Goal: Find specific page/section: Find specific page/section

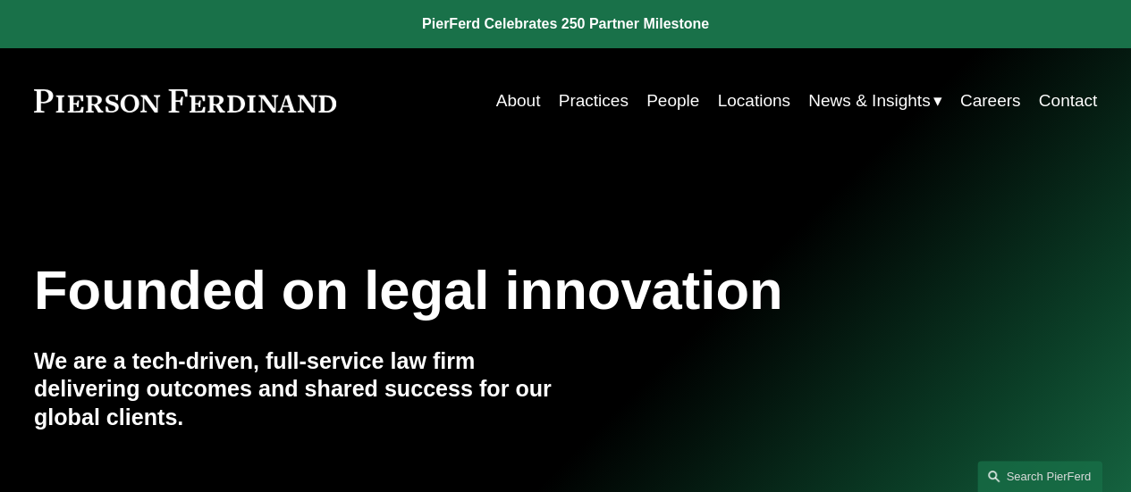
click at [669, 94] on link "People" at bounding box center [672, 101] width 53 height 34
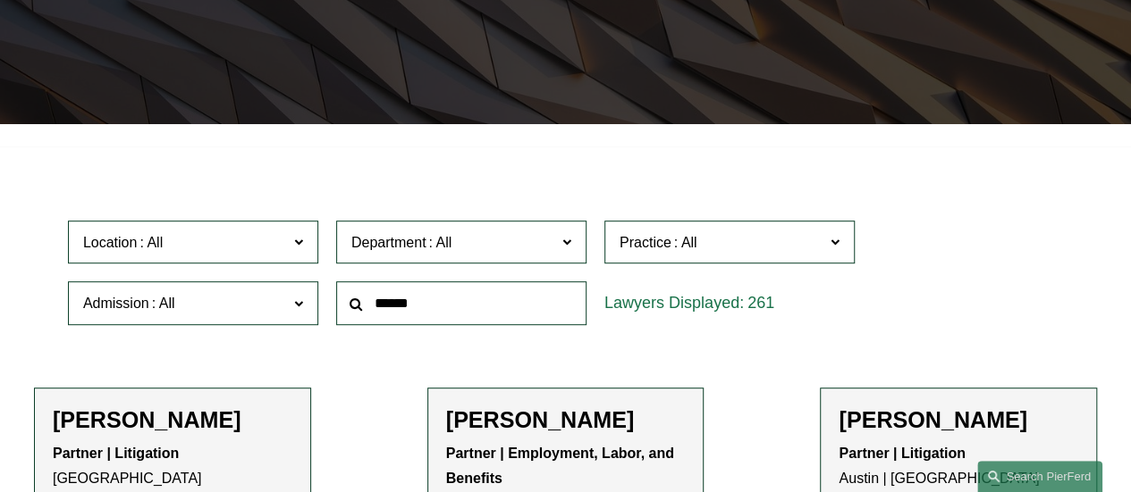
scroll to position [341, 0]
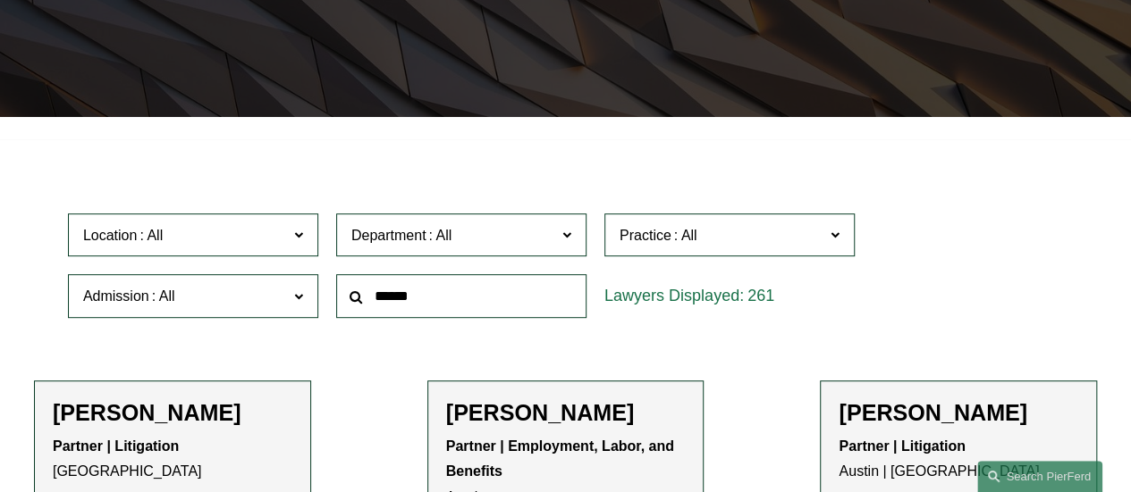
click at [249, 299] on span "Admission" at bounding box center [185, 296] width 205 height 24
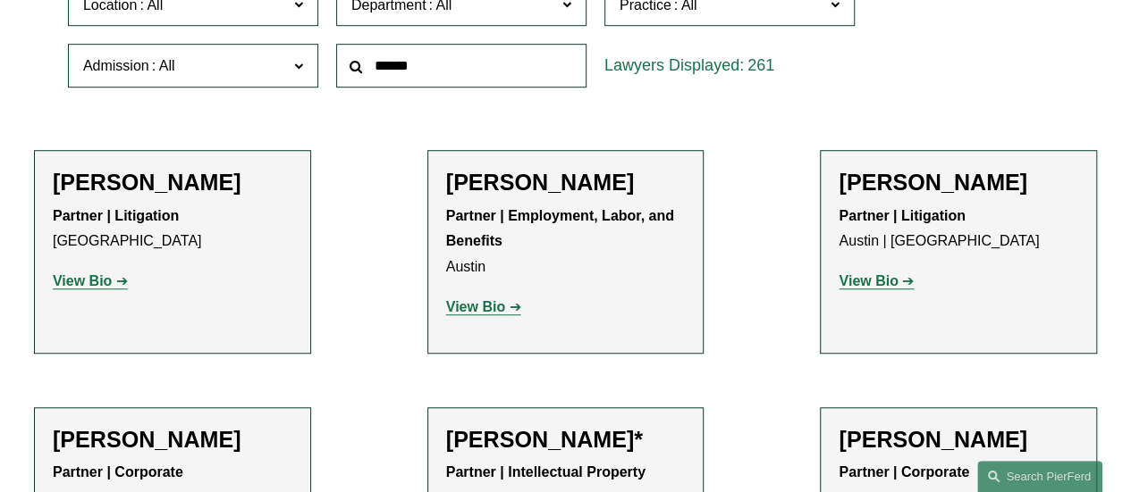
scroll to position [989, 0]
click at [0, 0] on link "[US_STATE]" at bounding box center [0, 0] width 0 height 0
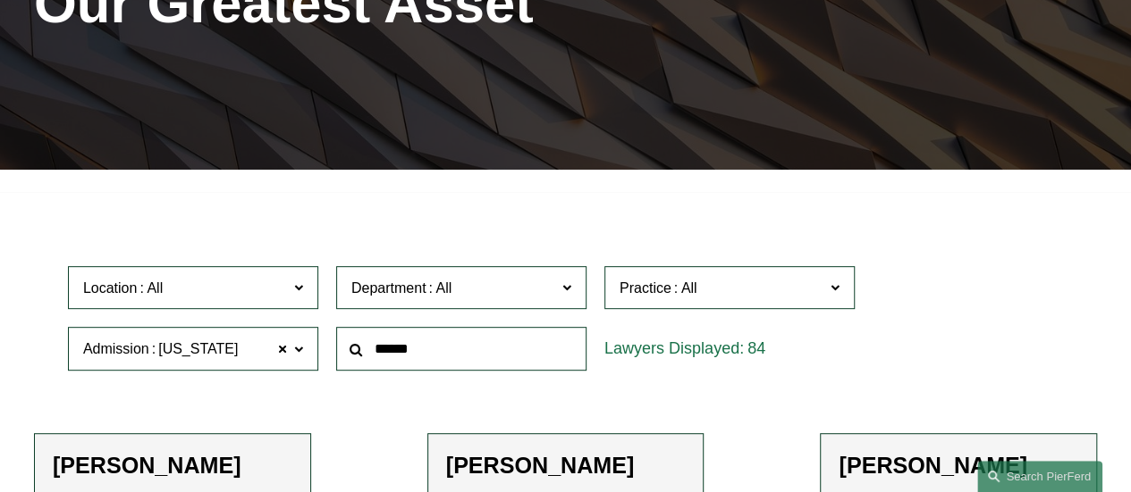
scroll to position [272, 0]
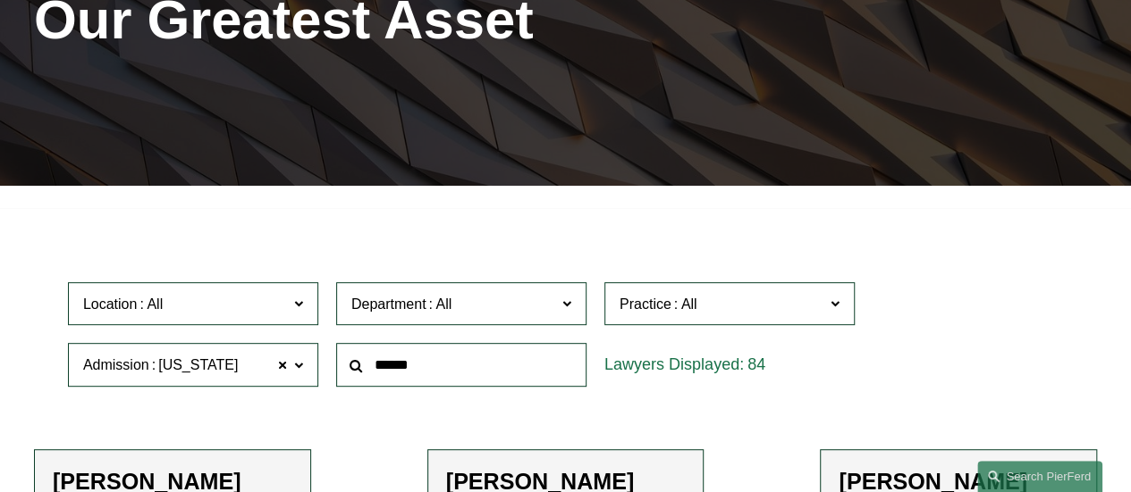
click at [642, 311] on span "Practice" at bounding box center [645, 304] width 52 height 15
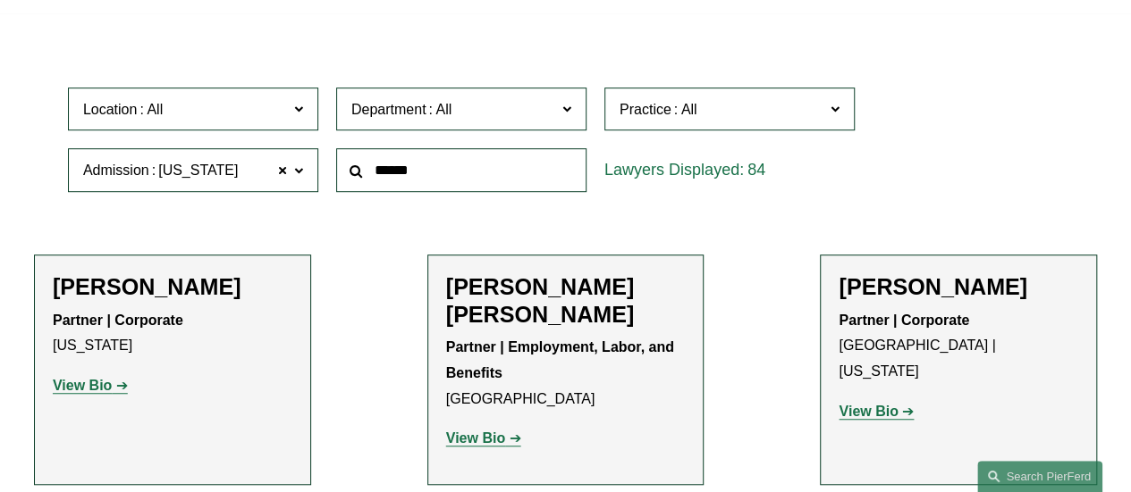
scroll to position [822, 0]
click at [0, 0] on link "Employment and Labor" at bounding box center [0, 0] width 0 height 0
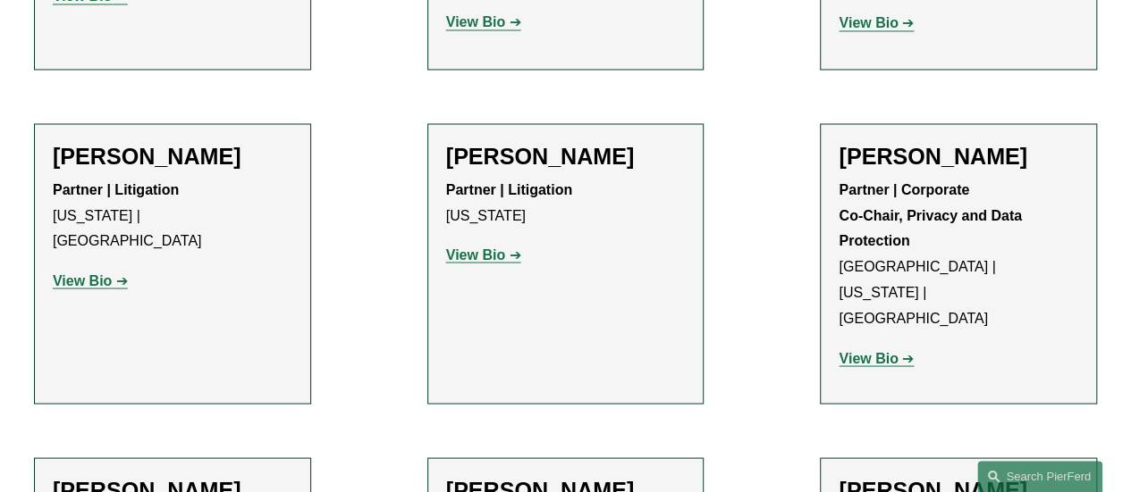
scroll to position [1485, 0]
